Goal: Task Accomplishment & Management: Complete application form

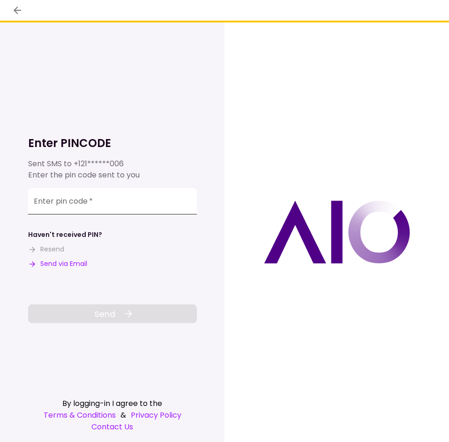
click at [125, 206] on input "Enter pin code   *" at bounding box center [112, 201] width 169 height 26
click at [72, 262] on button "Send via Email" at bounding box center [57, 264] width 59 height 10
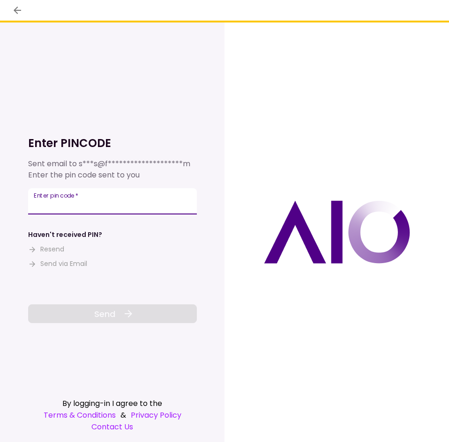
click at [119, 197] on input "Enter pin code   *" at bounding box center [112, 201] width 169 height 26
paste input "******"
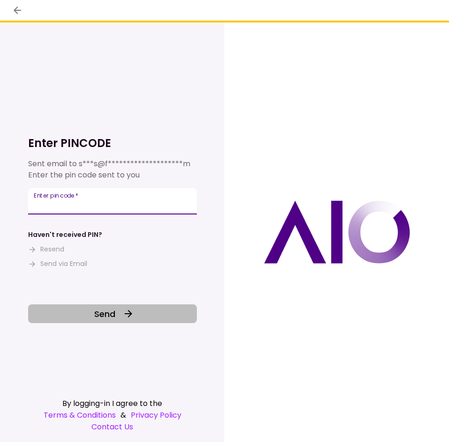
type input "******"
click at [125, 311] on icon at bounding box center [128, 313] width 11 height 11
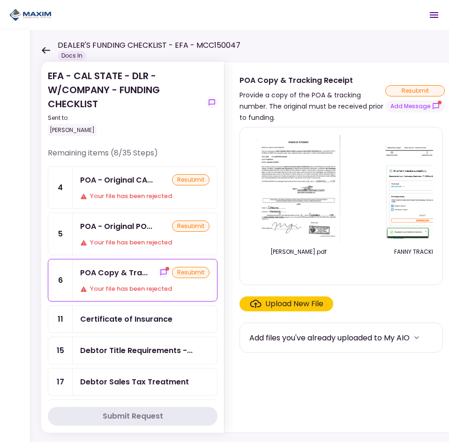
click at [148, 283] on div "POA Copy & Tra... resubmit Your file has been rejected" at bounding box center [145, 280] width 144 height 42
click at [415, 103] on button "Add Message" at bounding box center [414, 106] width 59 height 12
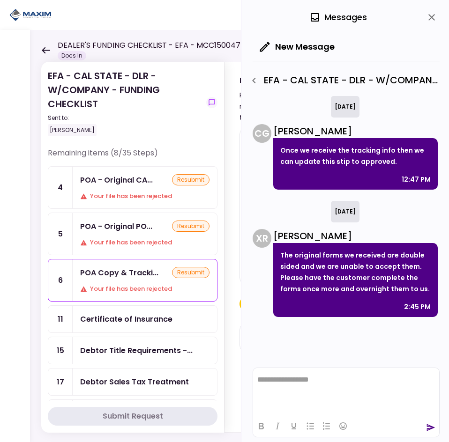
click at [431, 15] on icon "close" at bounding box center [431, 17] width 11 height 11
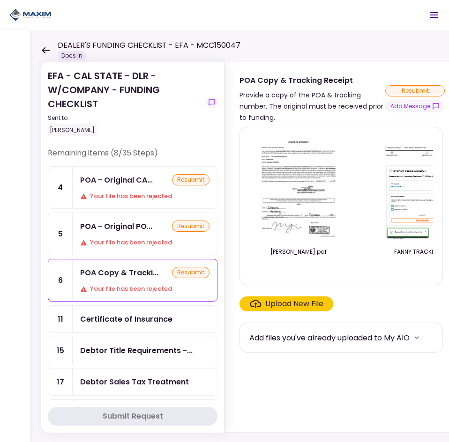
click at [136, 285] on div "Your file has been rejected" at bounding box center [144, 288] width 129 height 9
click at [417, 105] on button "Add Message" at bounding box center [414, 106] width 59 height 12
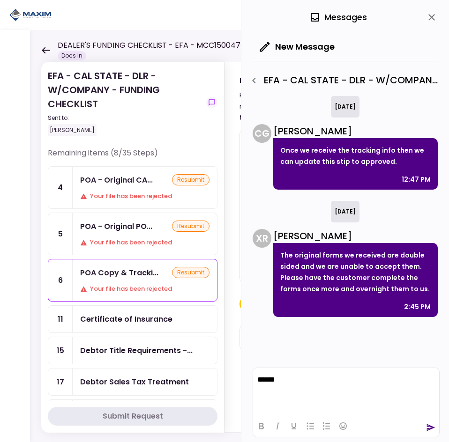
click at [435, 430] on div at bounding box center [346, 426] width 186 height 18
click at [433, 425] on icon "send" at bounding box center [430, 427] width 9 height 9
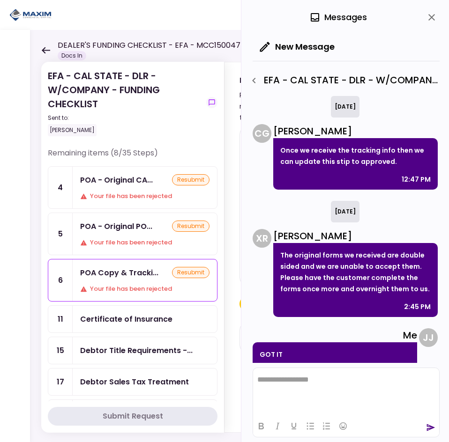
scroll to position [24, 0]
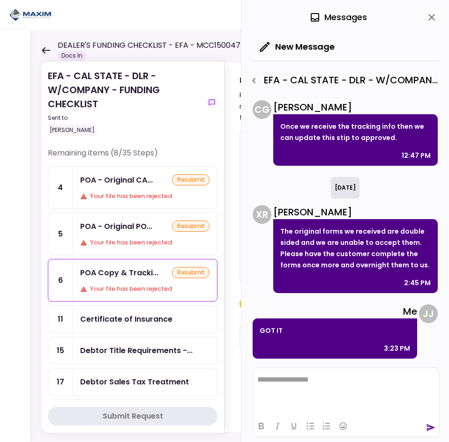
click at [211, 83] on div "EFA - CAL STATE - DLR - W/COMPANY - FUNDING CHECKLIST Sent to: Jason Johnson" at bounding box center [133, 108] width 170 height 79
click at [428, 14] on icon "close" at bounding box center [431, 17] width 11 height 11
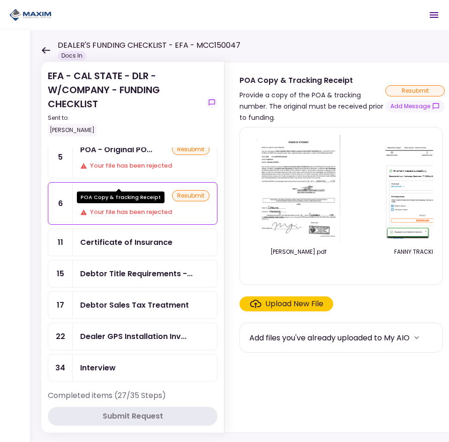
scroll to position [94, 0]
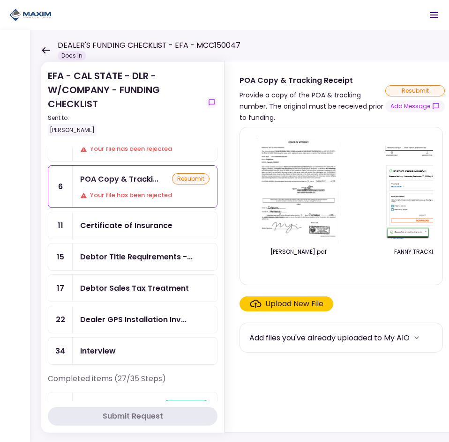
click at [153, 254] on div "Debtor Title Requirements -..." at bounding box center [136, 257] width 112 height 12
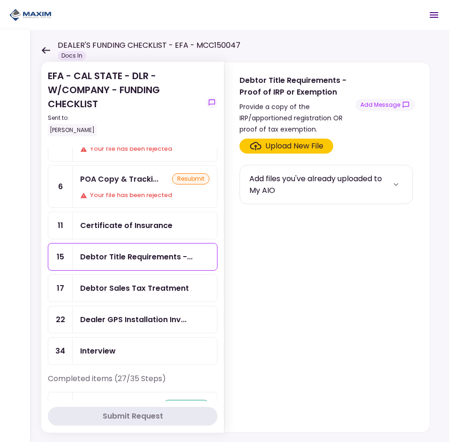
click at [165, 287] on div "Debtor Sales Tax Treatment" at bounding box center [134, 288] width 109 height 12
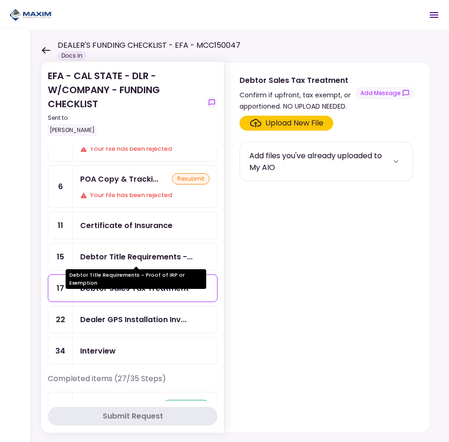
click at [152, 257] on div "Debtor Title Requirements -..." at bounding box center [136, 257] width 112 height 12
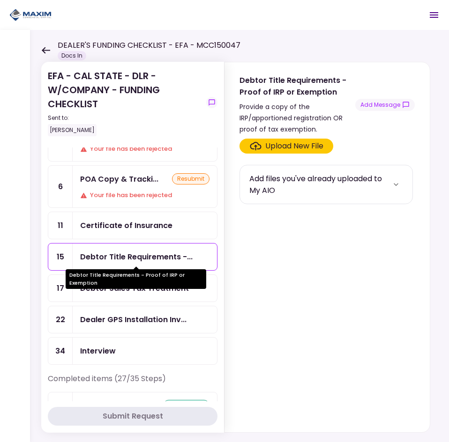
click at [152, 257] on div "Debtor Title Requirements -..." at bounding box center [136, 257] width 112 height 12
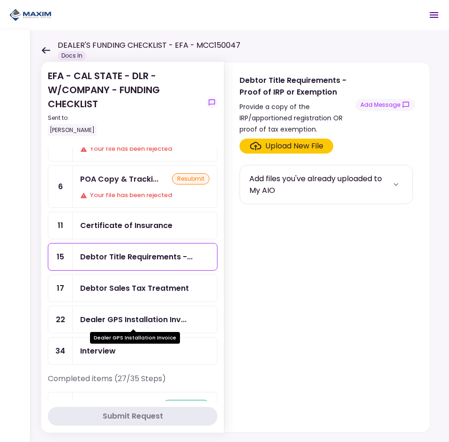
click at [157, 321] on div "Dealer GPS Installation Inv..." at bounding box center [133, 320] width 106 height 12
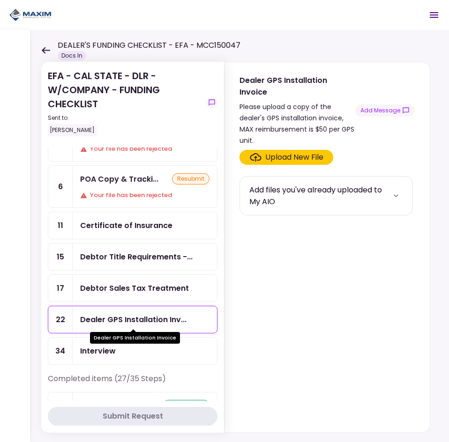
click at [157, 320] on div "Dealer GPS Installation Inv..." at bounding box center [133, 320] width 106 height 12
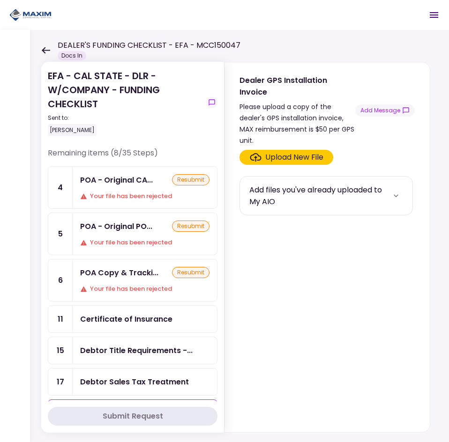
click at [320, 176] on div "Add files you've already uploaded to My AIO" at bounding box center [325, 195] width 173 height 39
drag, startPoint x: 363, startPoint y: 178, endPoint x: 398, endPoint y: 200, distance: 40.8
click at [364, 184] on div "Add files you've already uploaded to My AIO" at bounding box center [319, 195] width 140 height 23
click at [397, 189] on button "more" at bounding box center [396, 196] width 14 height 14
click at [184, 278] on div "POA Copy & Tracki... resubmit" at bounding box center [144, 273] width 129 height 12
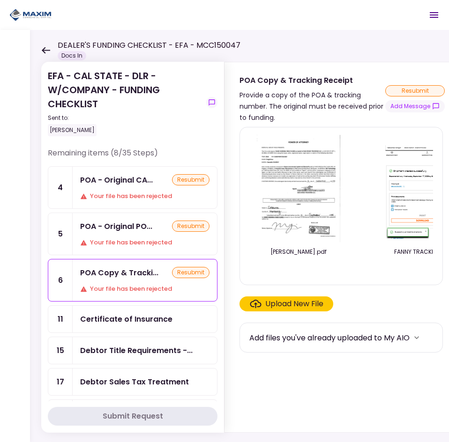
click at [301, 209] on img at bounding box center [298, 188] width 83 height 107
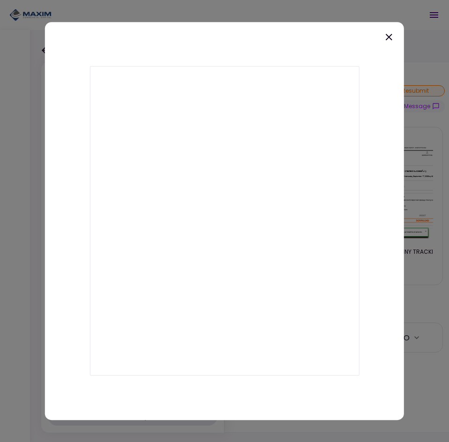
click at [392, 39] on icon at bounding box center [388, 36] width 11 height 11
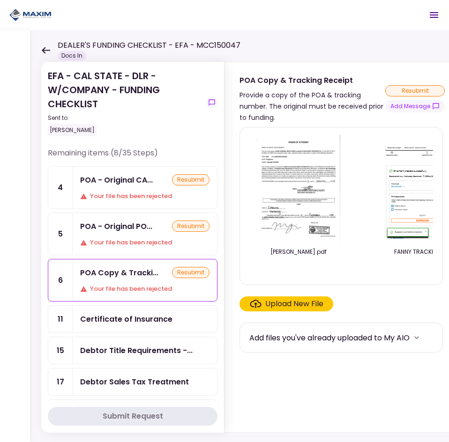
click at [306, 230] on img at bounding box center [298, 188] width 83 height 107
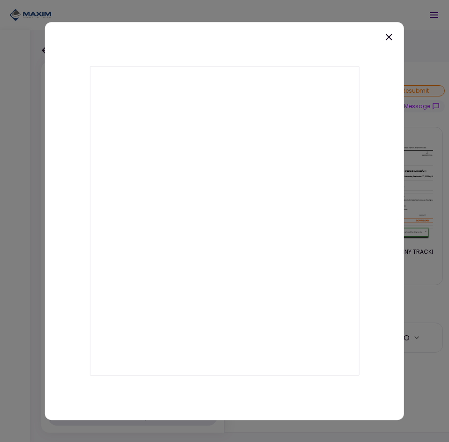
click at [391, 43] on div at bounding box center [224, 221] width 359 height 398
click at [387, 41] on icon at bounding box center [388, 36] width 11 height 11
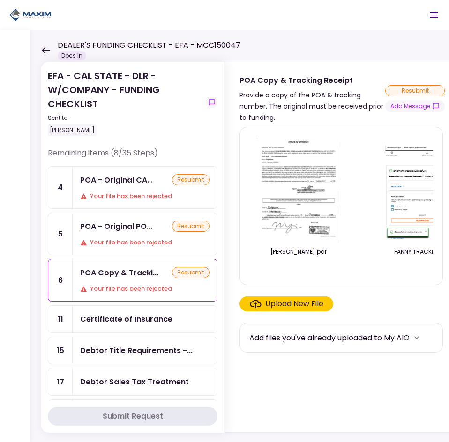
click at [308, 200] on img at bounding box center [298, 188] width 83 height 107
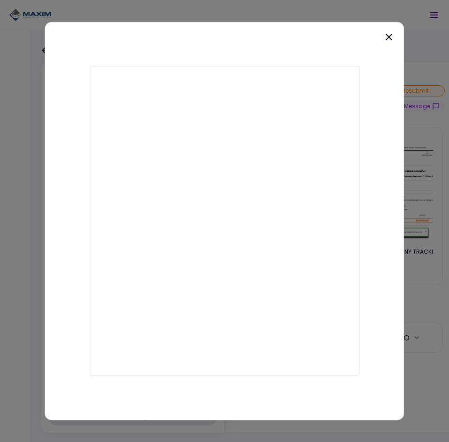
click at [389, 35] on icon at bounding box center [388, 36] width 11 height 11
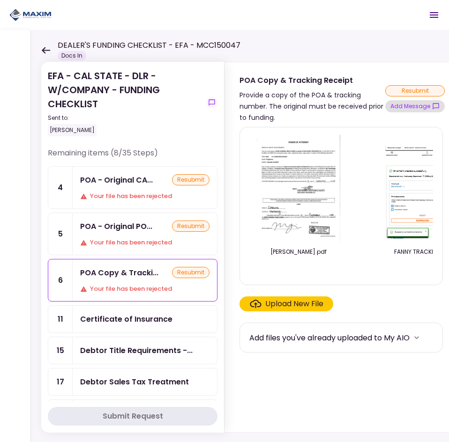
click at [402, 102] on button "Add Message" at bounding box center [414, 106] width 59 height 12
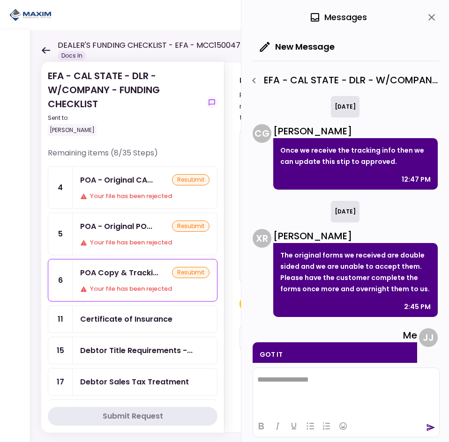
scroll to position [24, 0]
